Goal: Information Seeking & Learning: Learn about a topic

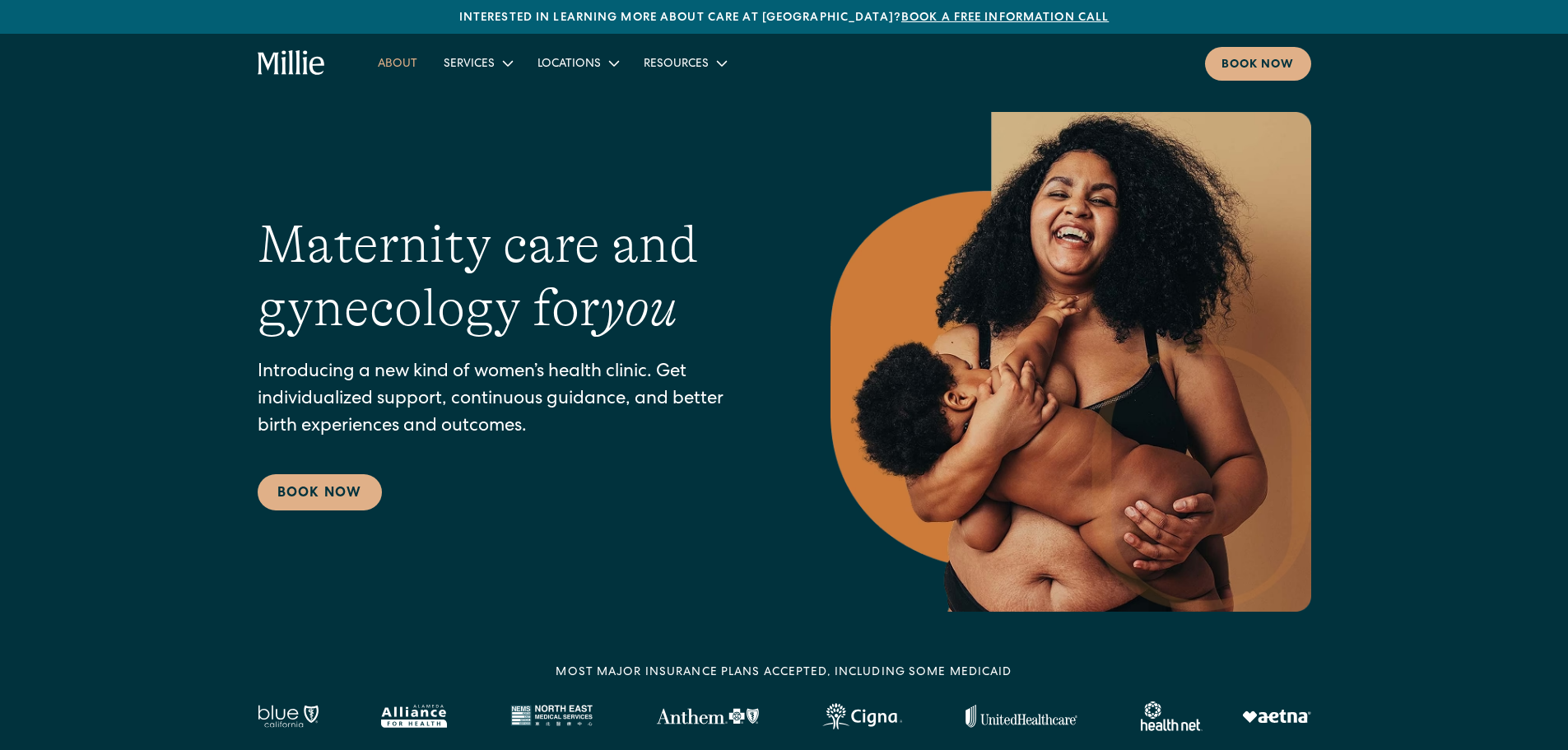
click at [408, 59] on link "About" at bounding box center [398, 63] width 66 height 28
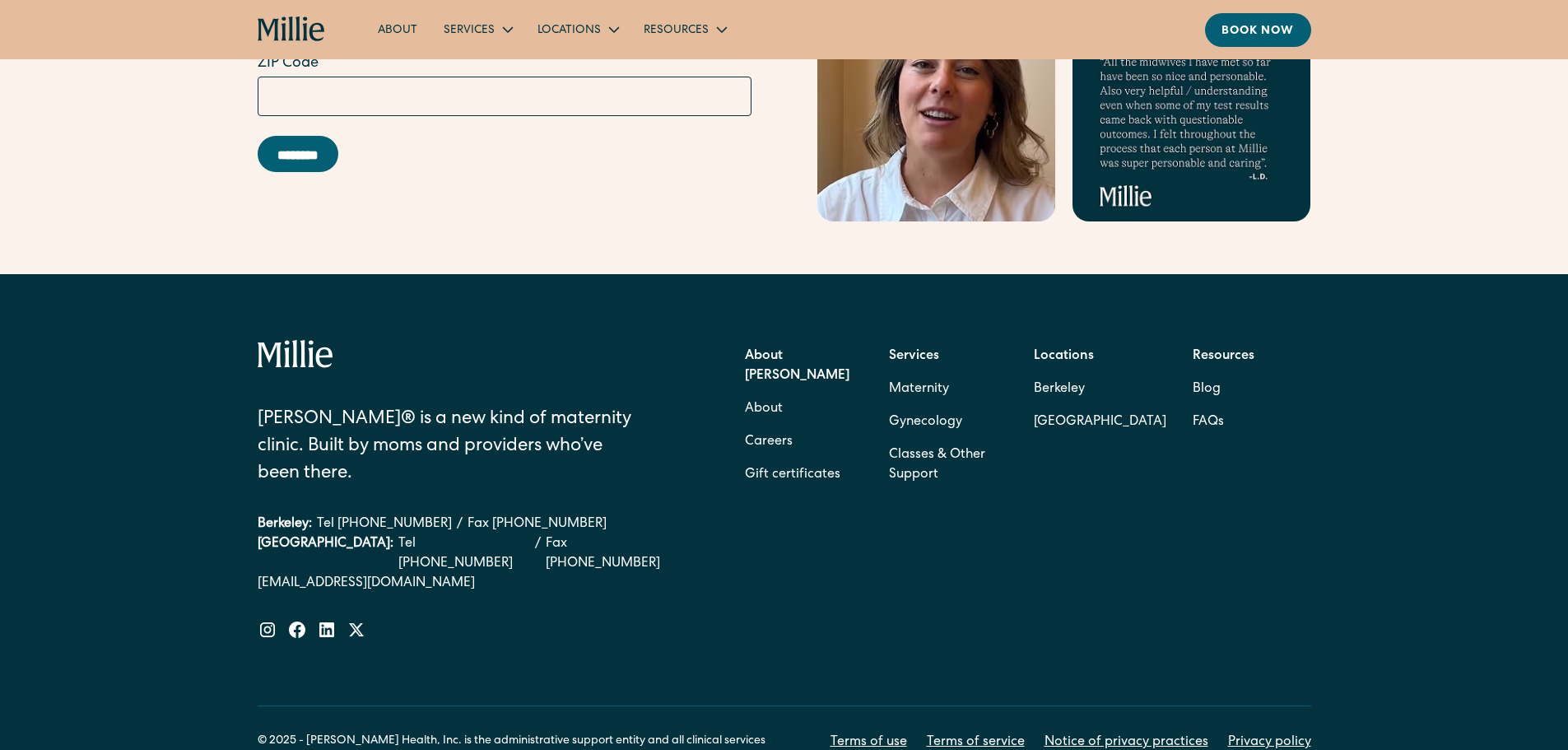
scroll to position [5204, 0]
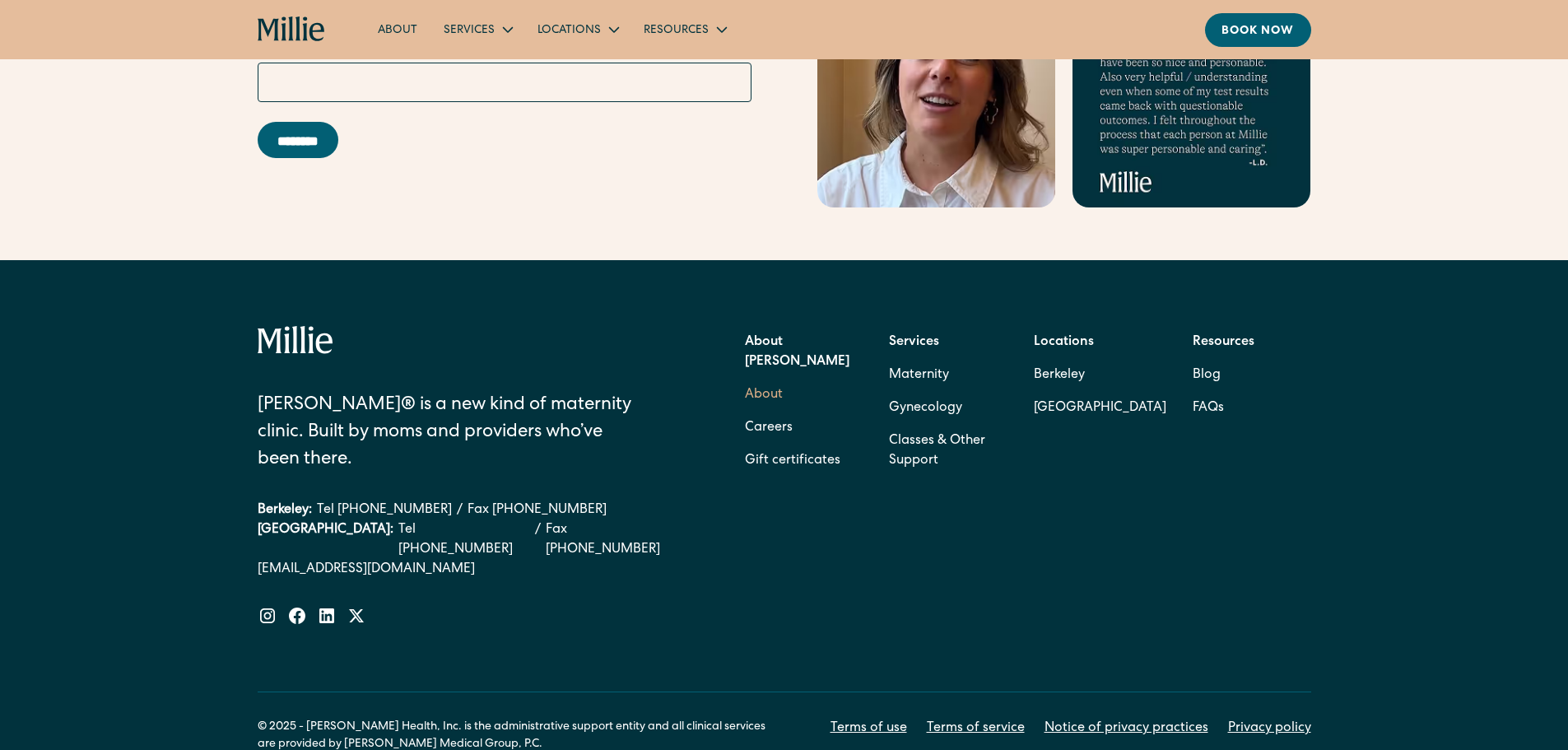
click at [760, 378] on link "About" at bounding box center [763, 395] width 38 height 33
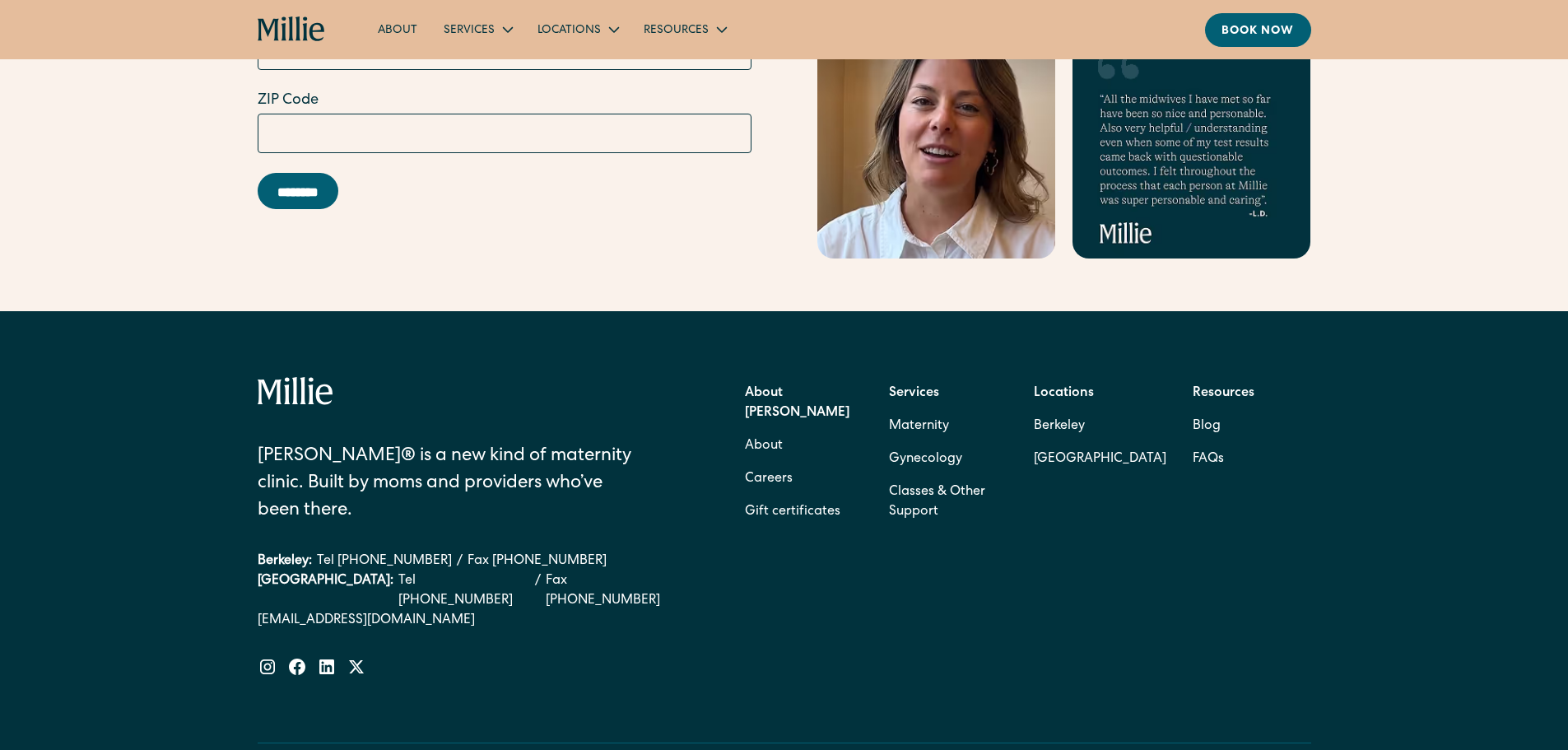
scroll to position [5204, 0]
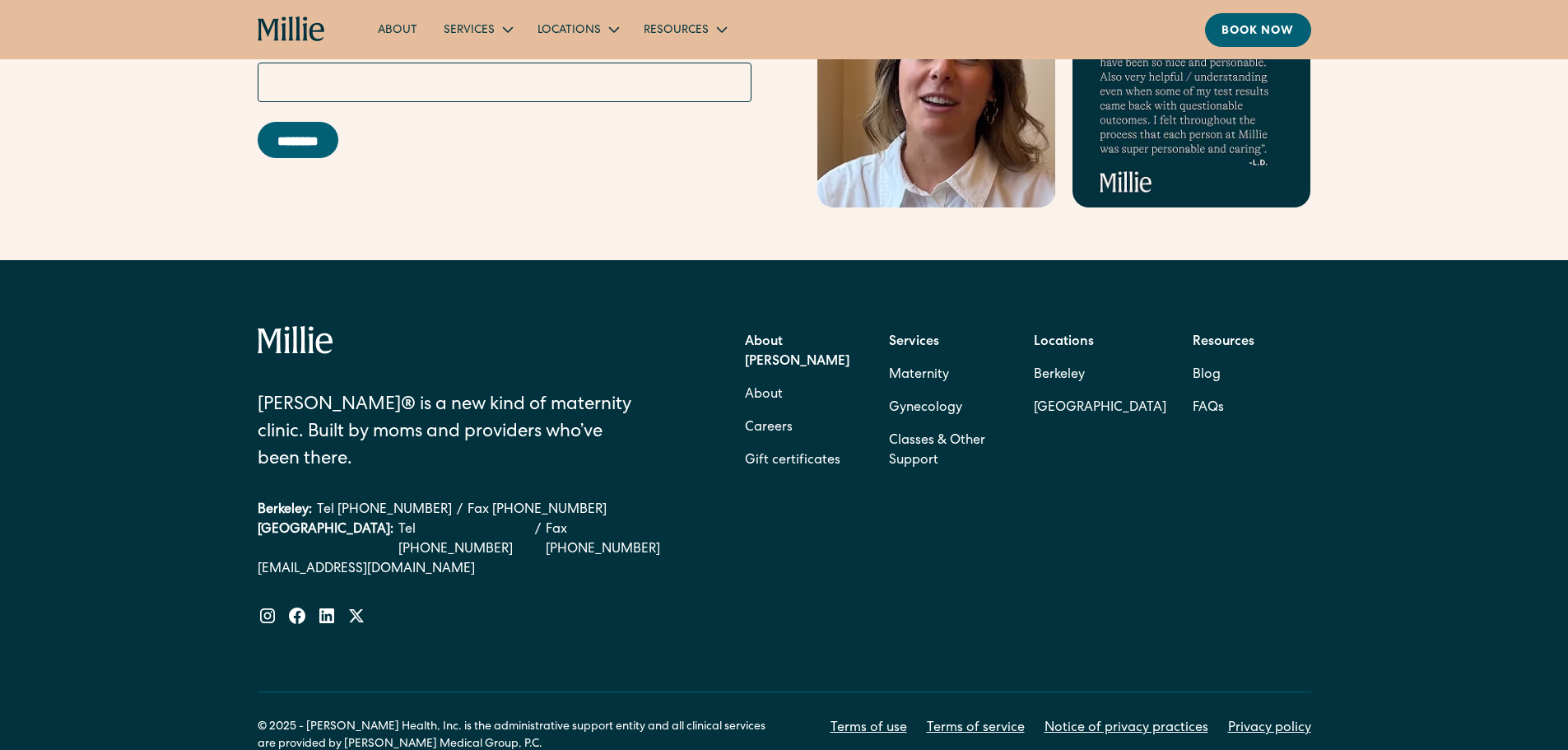
click at [789, 336] on strong "About [PERSON_NAME]" at bounding box center [797, 352] width 105 height 33
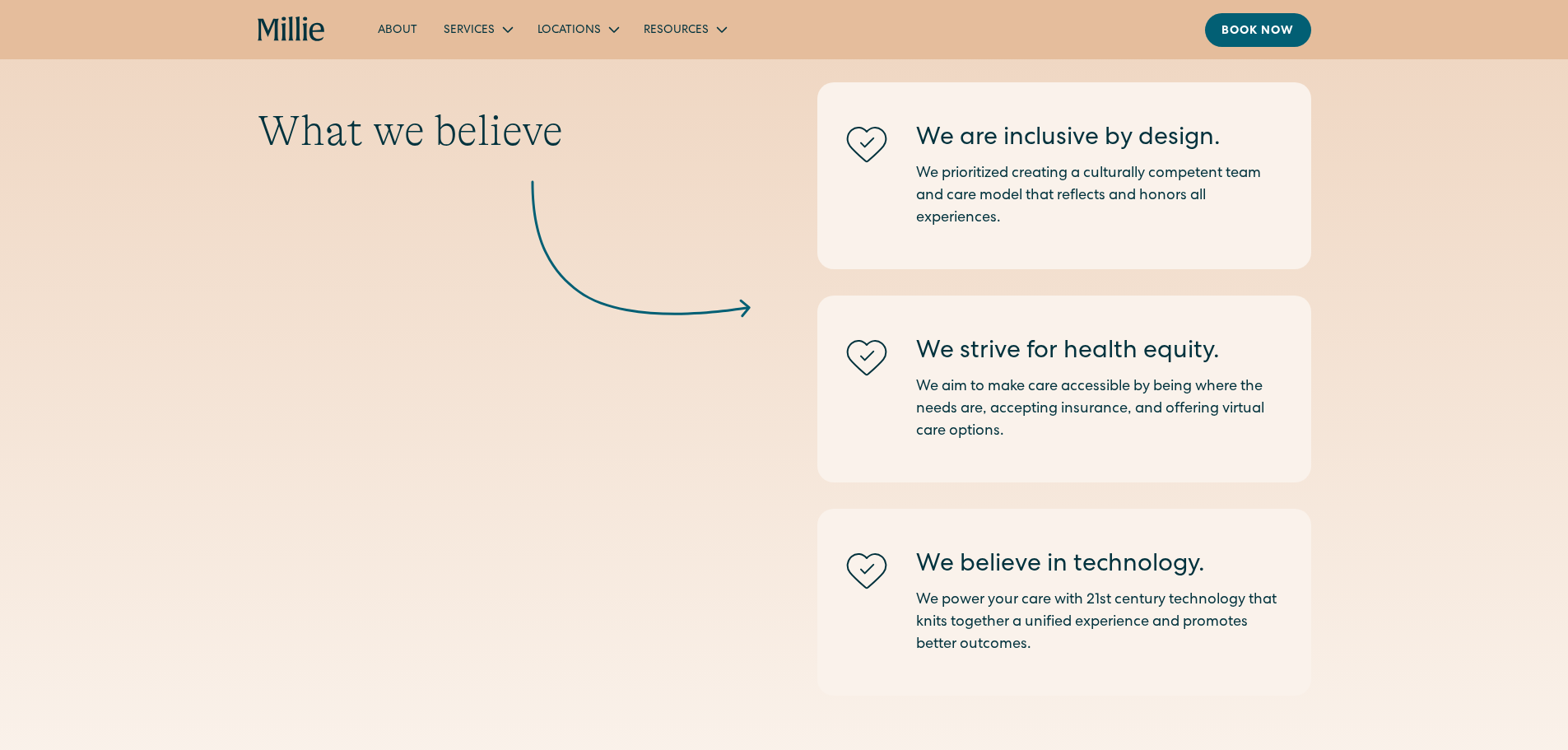
scroll to position [2077, 0]
